Goal: Task Accomplishment & Management: Use online tool/utility

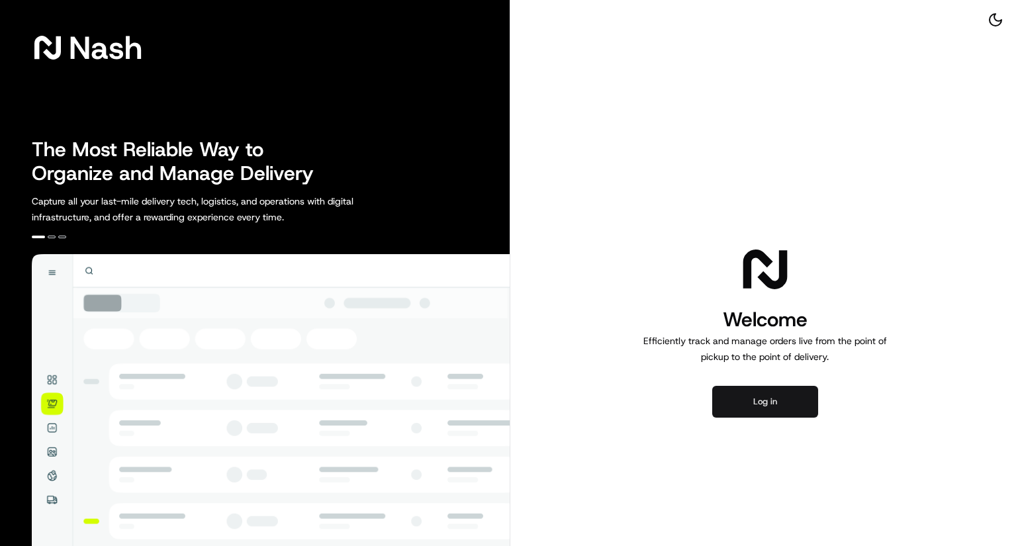
click at [801, 404] on button "Log in" at bounding box center [766, 402] width 106 height 32
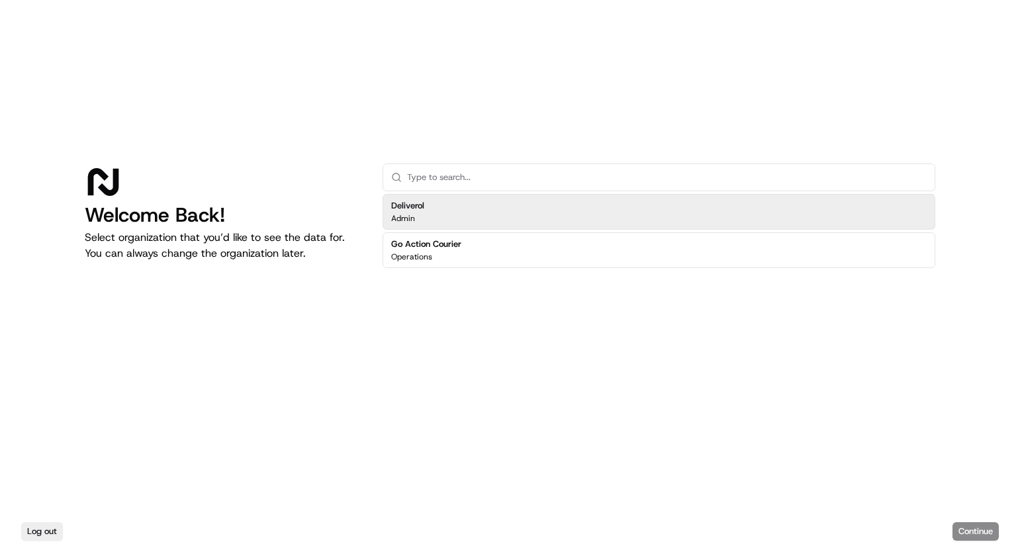
click at [434, 215] on div "Deliverol Admin" at bounding box center [659, 212] width 553 height 36
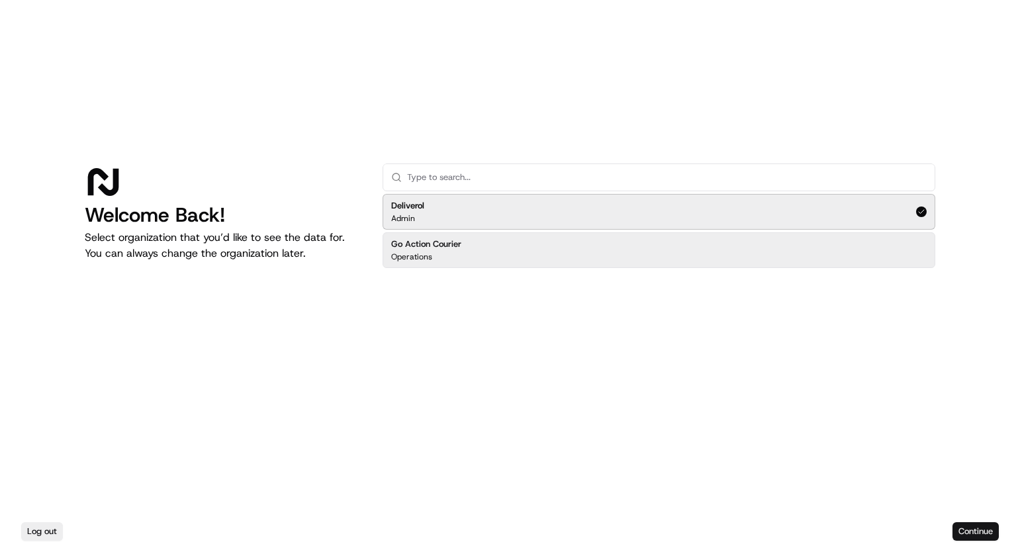
click at [977, 532] on button "Continue" at bounding box center [976, 531] width 46 height 19
